Goal: Transaction & Acquisition: Purchase product/service

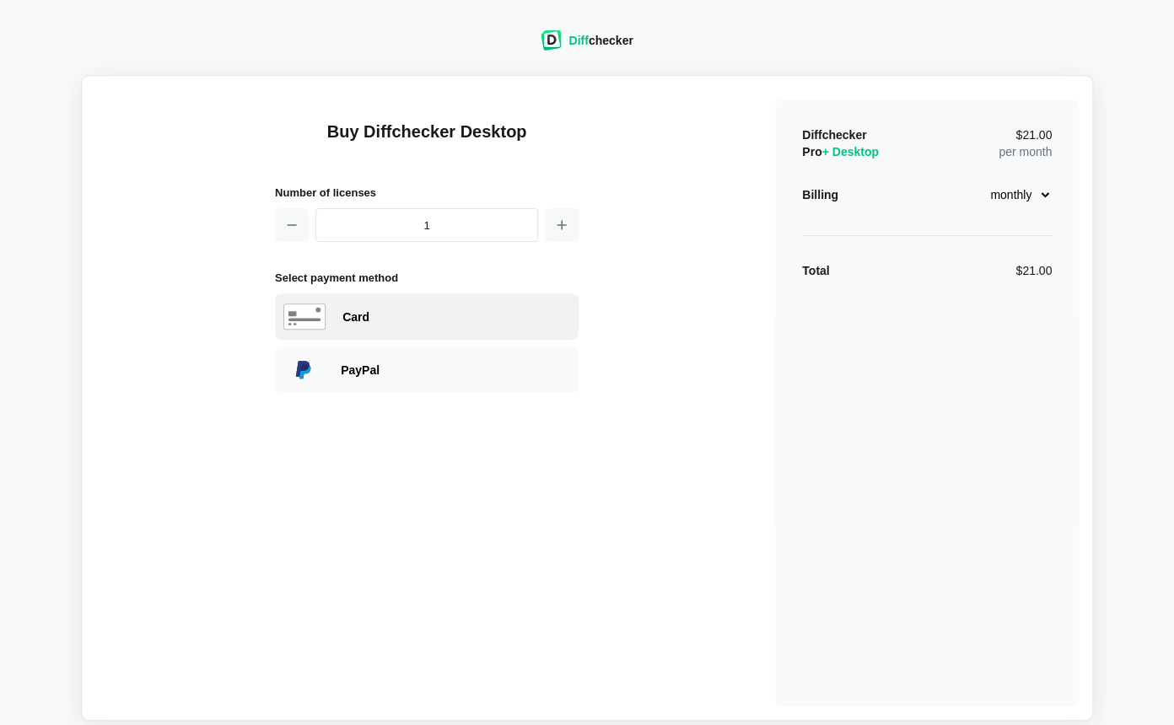
click at [486, 303] on div "Card" at bounding box center [427, 316] width 304 height 46
select select "[GEOGRAPHIC_DATA]"
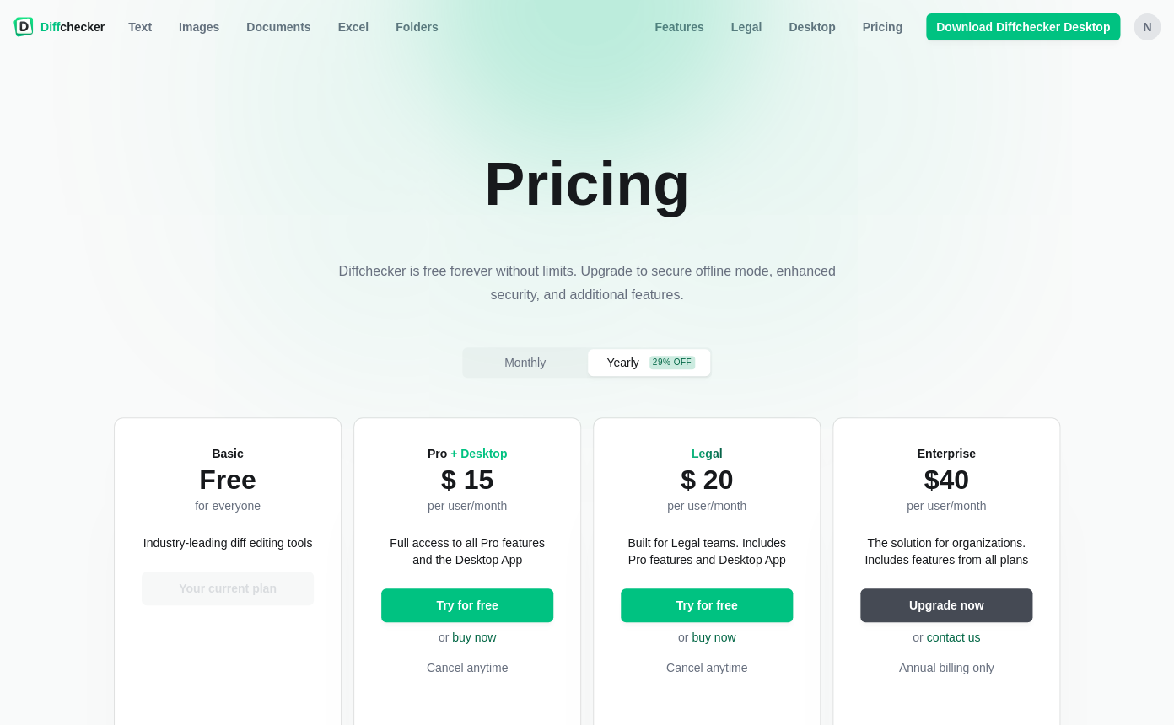
click at [1157, 14] on div "n" at bounding box center [1146, 26] width 27 height 27
click at [1151, 23] on div "n" at bounding box center [1146, 26] width 27 height 27
click at [1045, 105] on link "Account Settings" at bounding box center [1080, 99] width 145 height 27
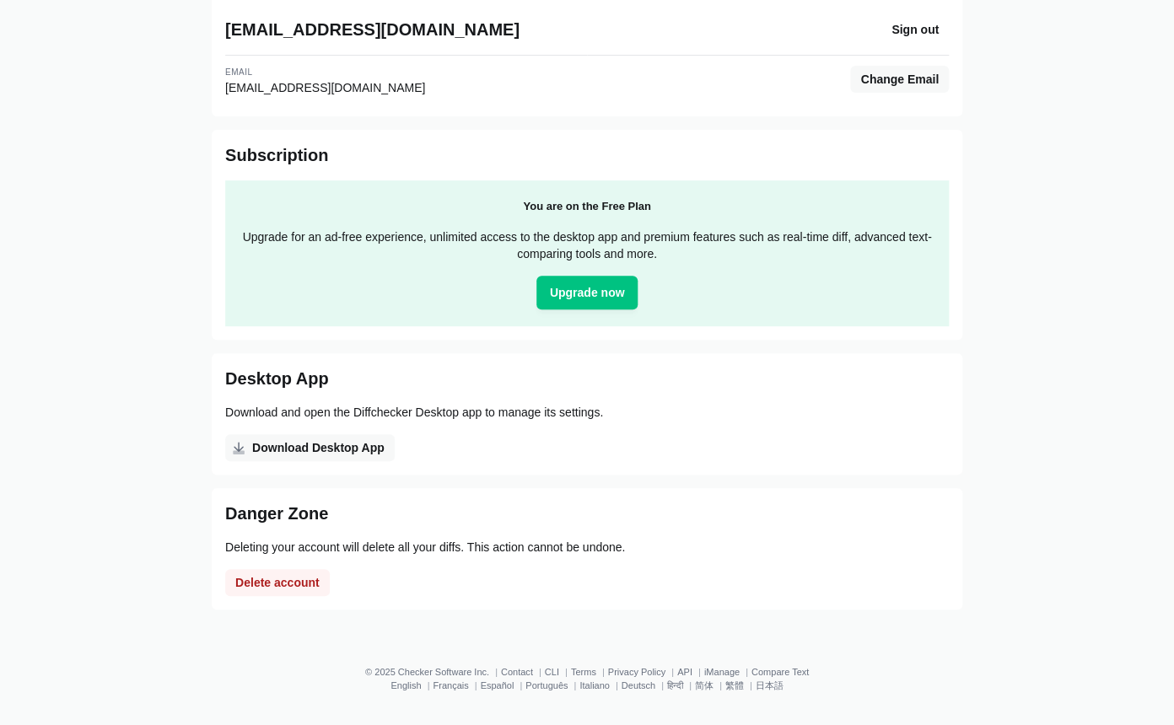
scroll to position [96, 0]
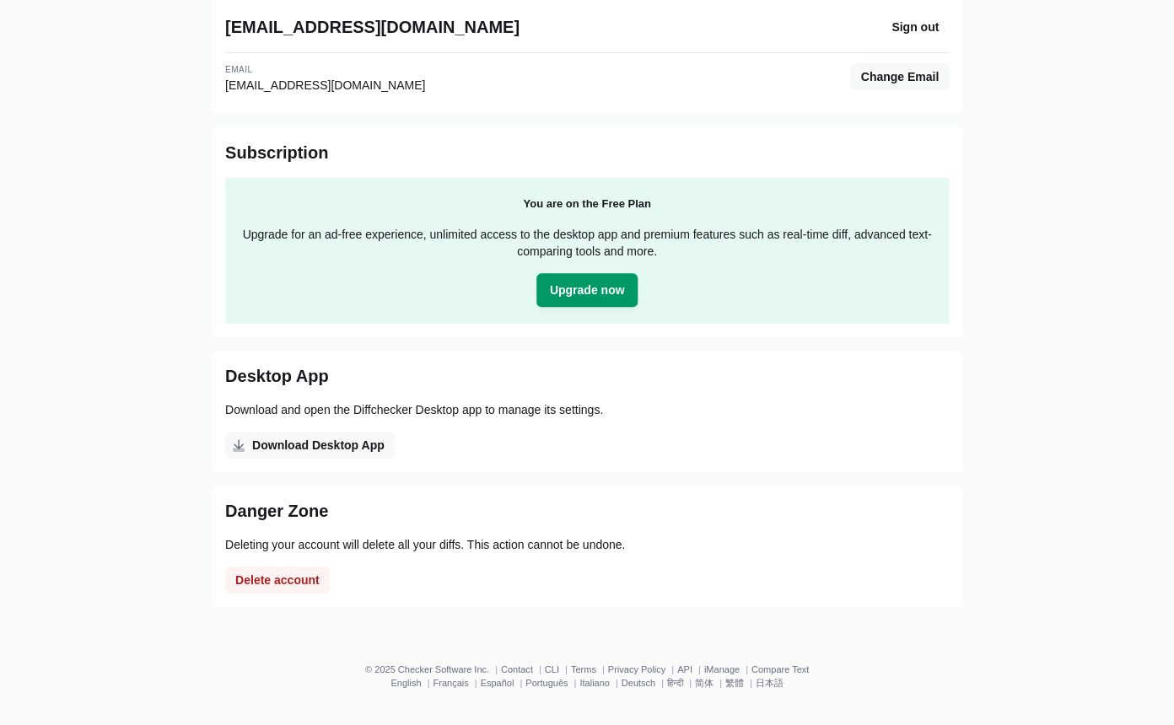
click at [590, 290] on span "Upgrade now" at bounding box center [587, 290] width 82 height 17
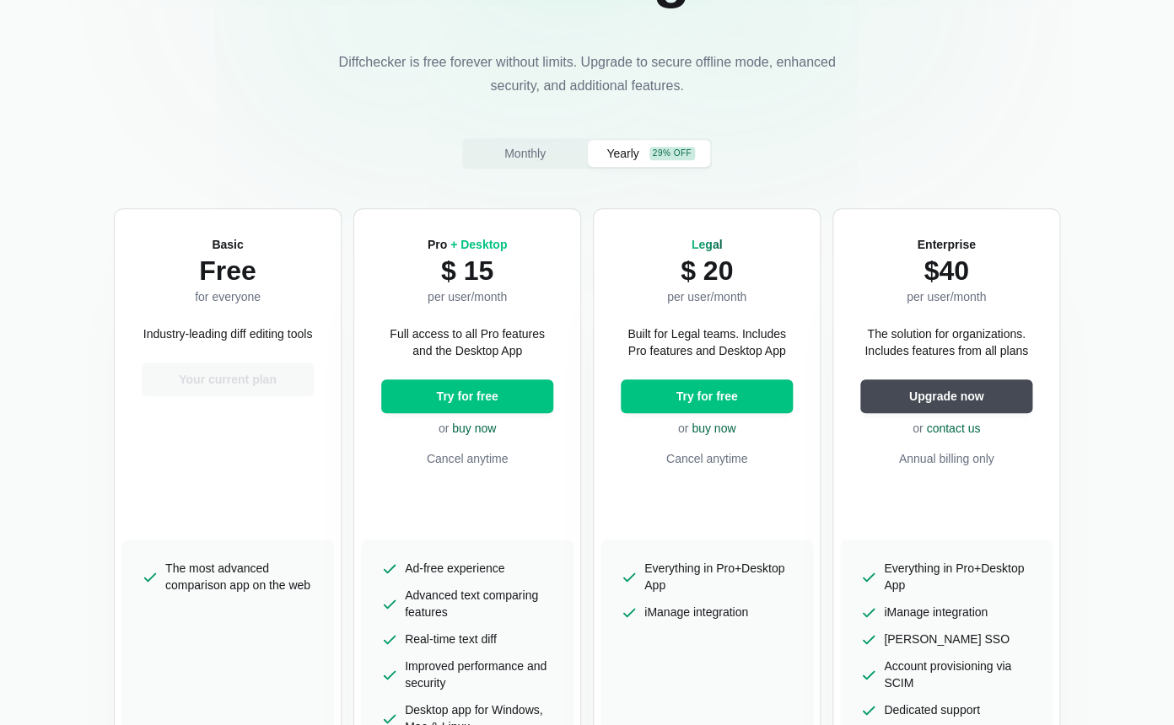
scroll to position [221, 0]
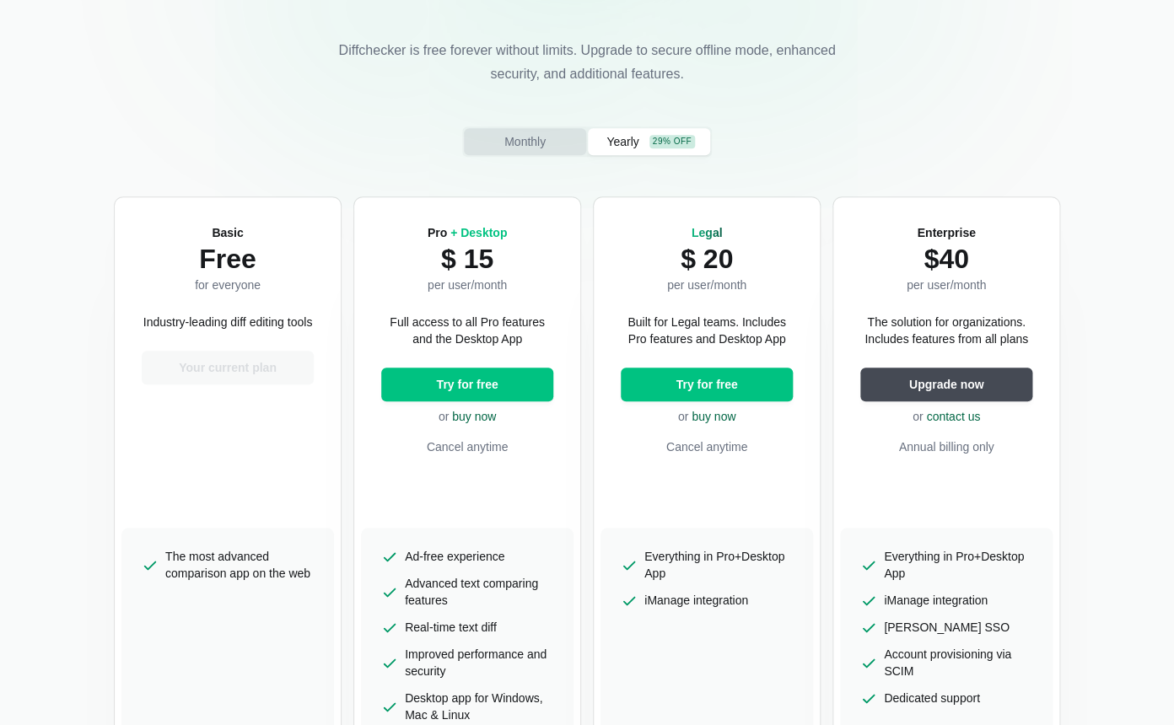
click at [541, 153] on button "Monthly" at bounding box center [525, 141] width 122 height 27
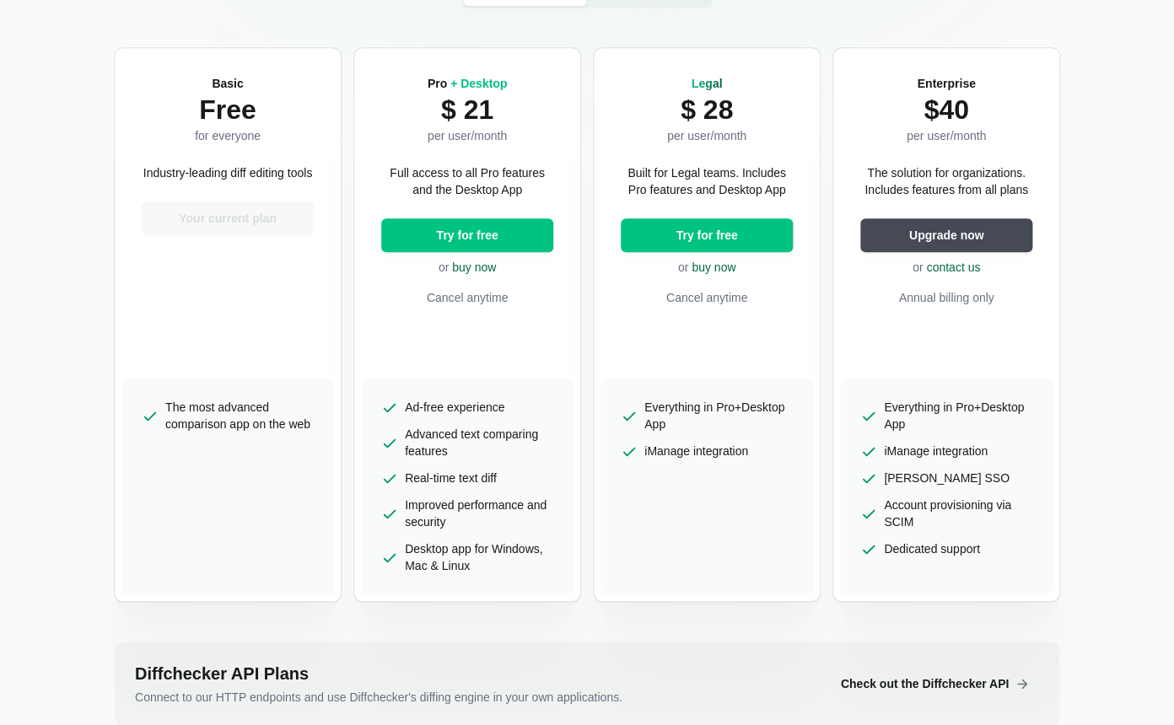
scroll to position [378, 0]
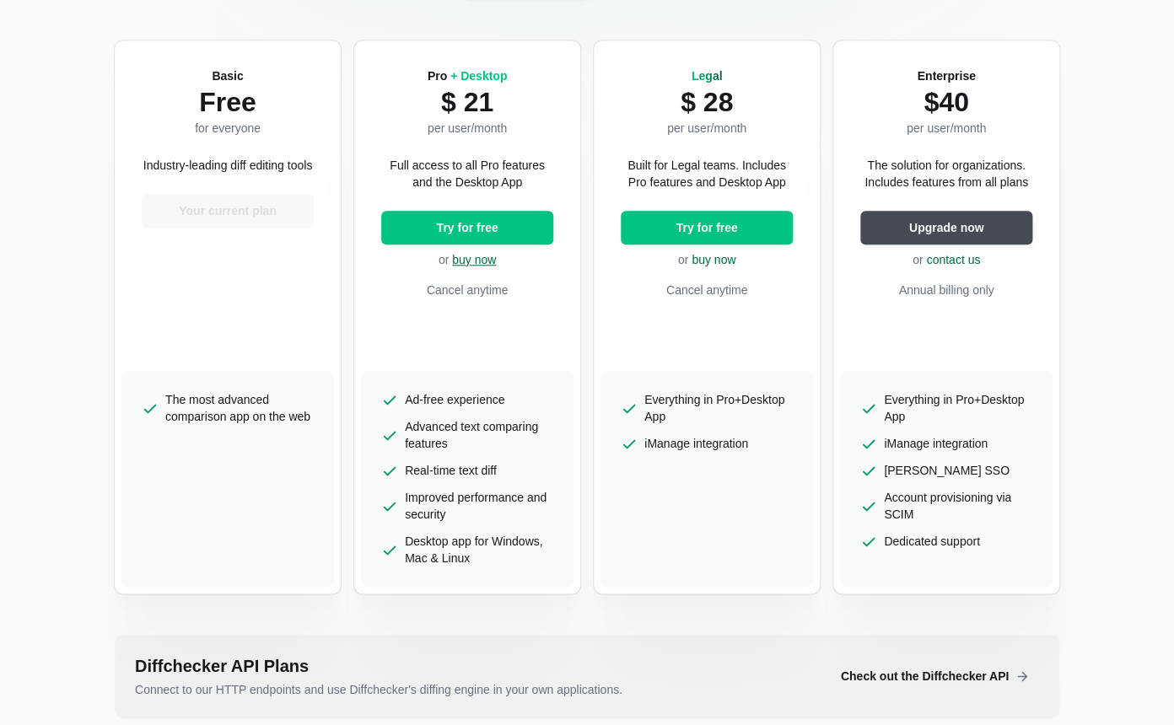
click at [481, 261] on link "buy now" at bounding box center [474, 259] width 44 height 13
